Goal: Task Accomplishment & Management: Manage account settings

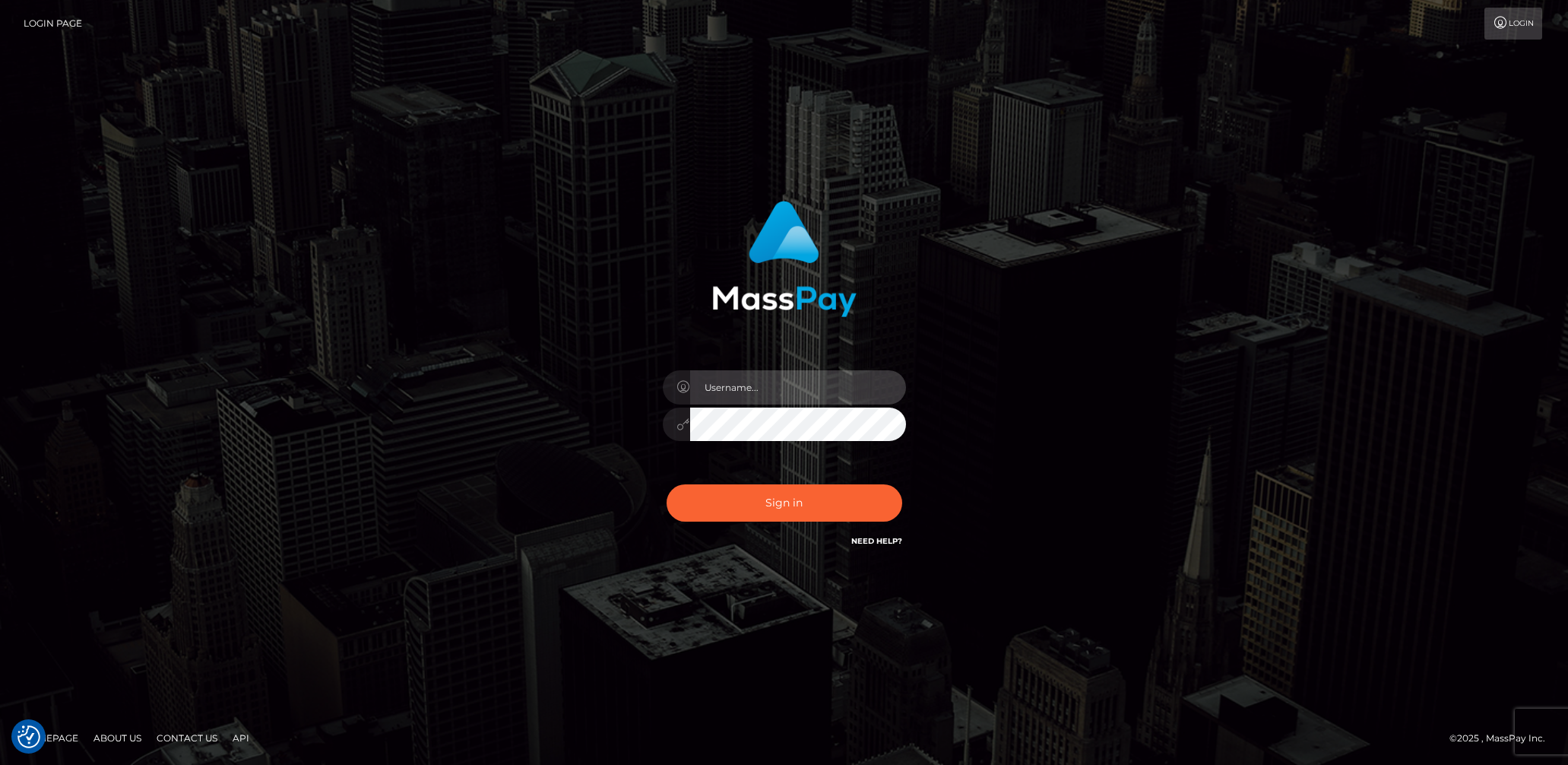
drag, startPoint x: 782, startPoint y: 392, endPoint x: 785, endPoint y: 400, distance: 8.5
click at [782, 392] on input "text" at bounding box center [798, 387] width 216 height 34
type input "lady.v"
drag, startPoint x: 792, startPoint y: 511, endPoint x: 798, endPoint y: 500, distance: 12.5
click at [792, 511] on button "Sign in" at bounding box center [784, 503] width 236 height 37
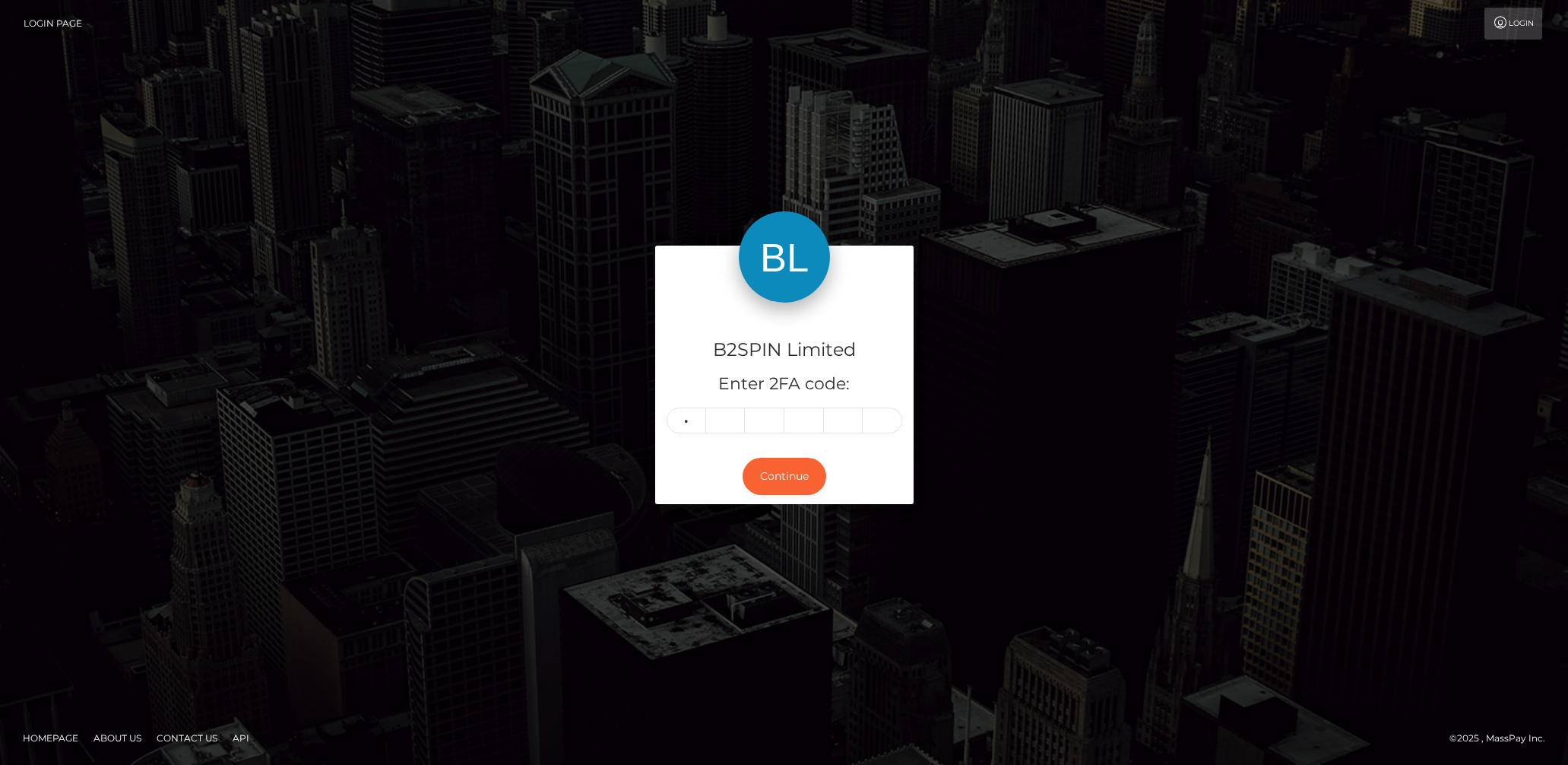
type input "4"
type input "2"
type input "3"
type input "0"
type input "3"
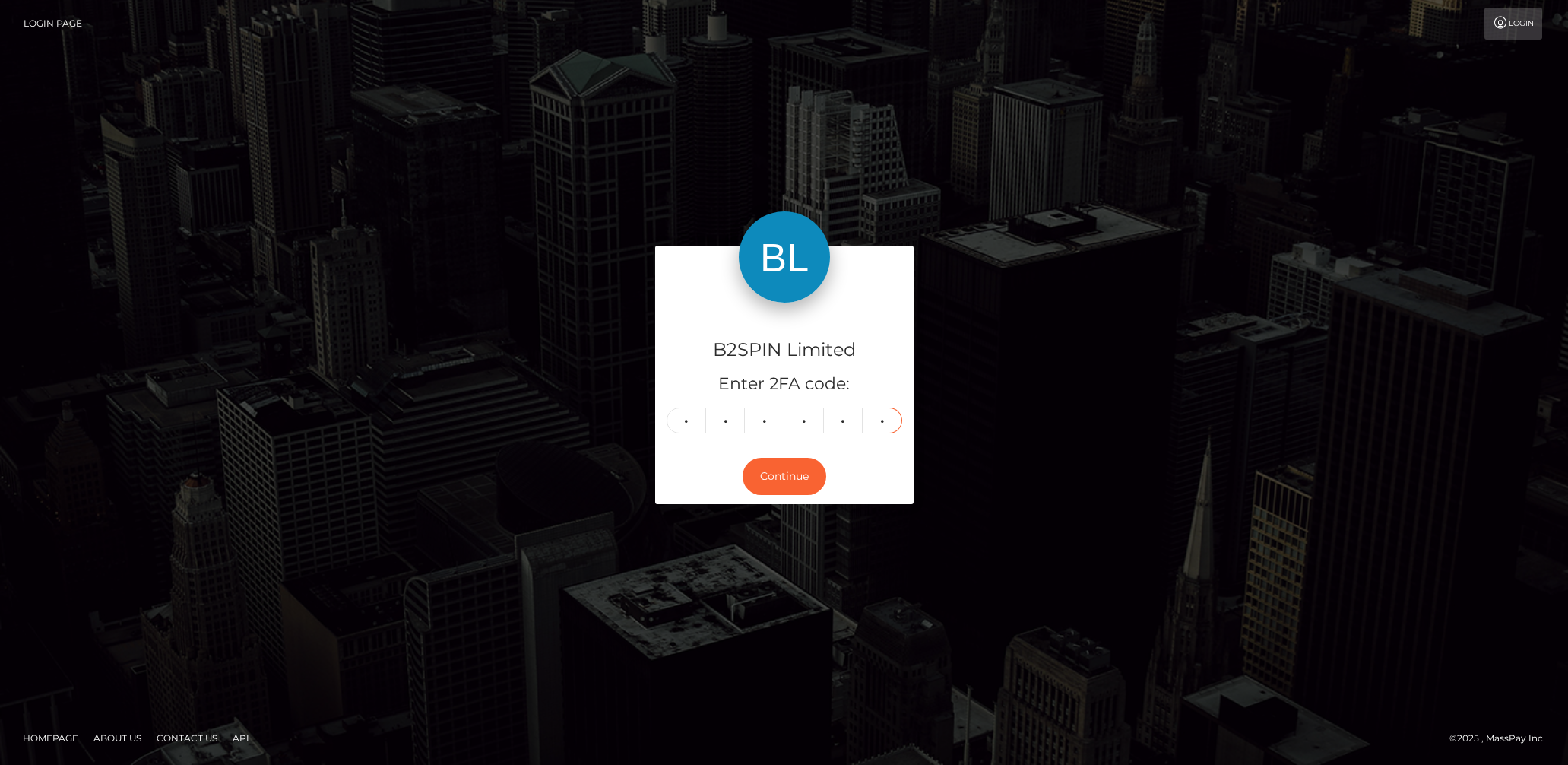
type input "9"
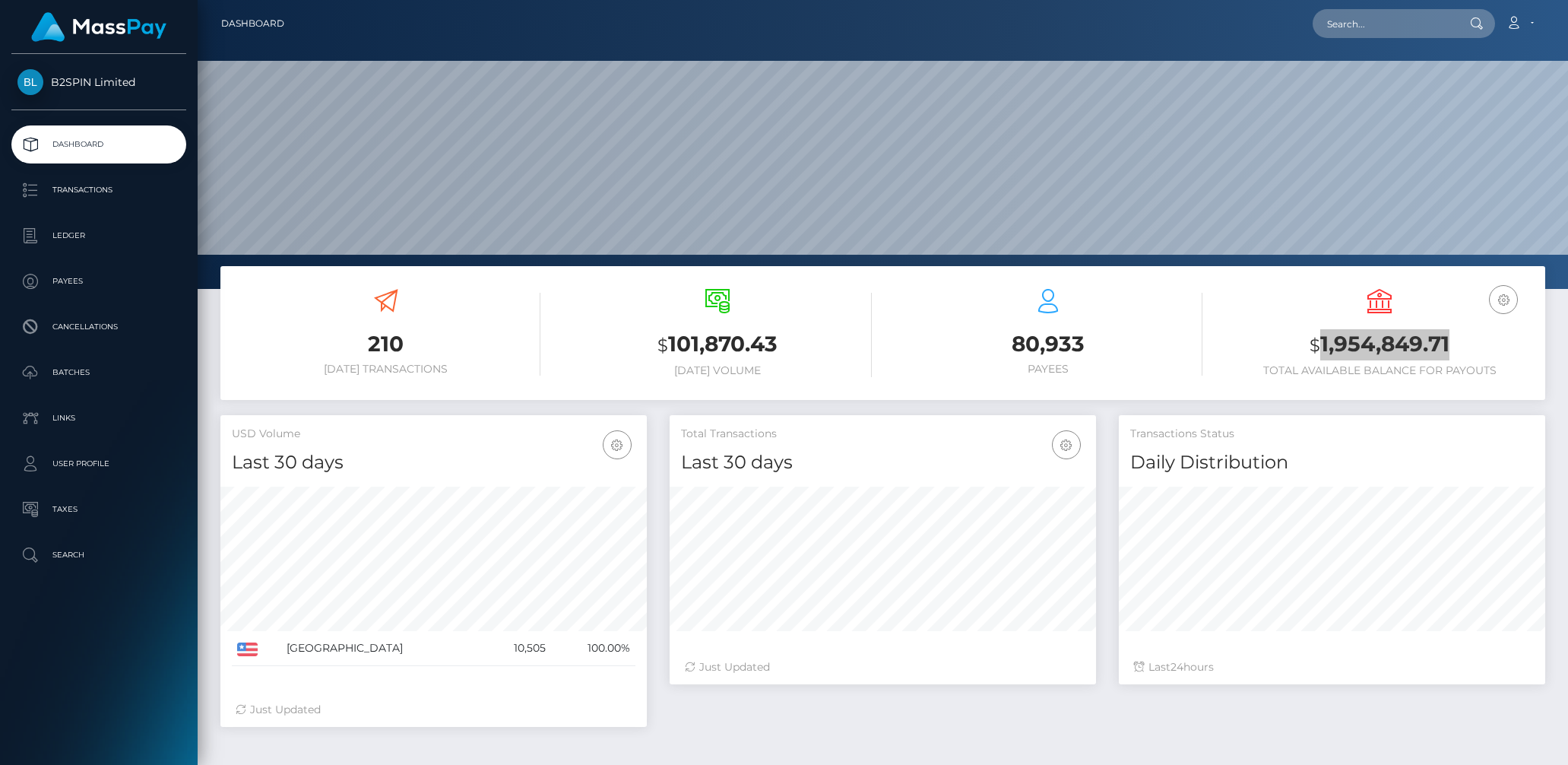
scroll to position [270, 426]
